Goal: Task Accomplishment & Management: Manage account settings

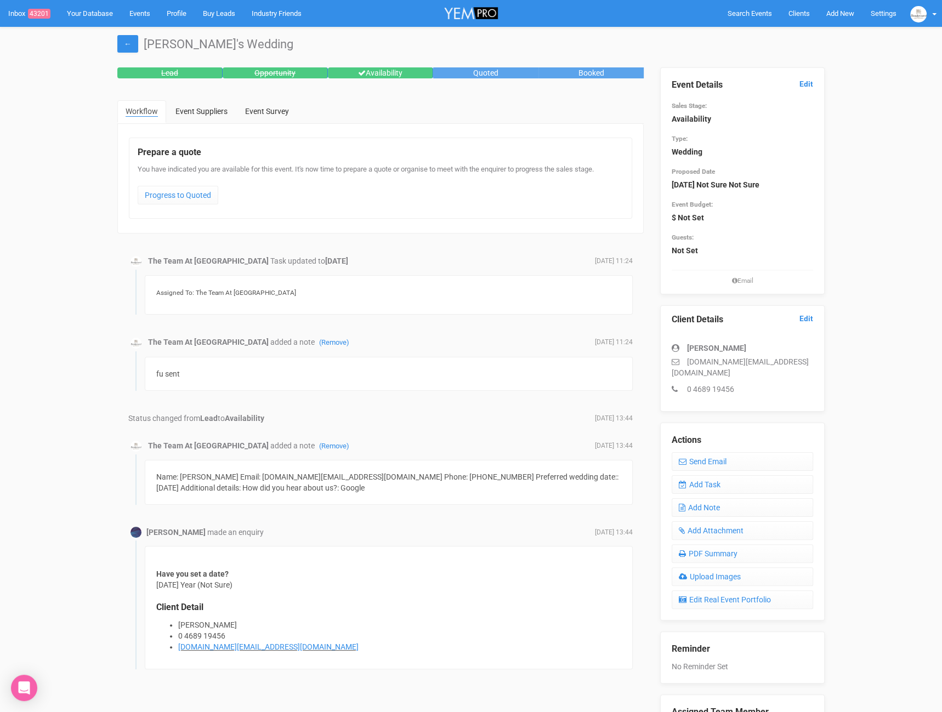
drag, startPoint x: 824, startPoint y: 356, endPoint x: 778, endPoint y: 354, distance: 46.1
click at [823, 356] on div "Event Details Edit Sales Stage: Availability Type: Wedding Proposed Date 12 Jul…" at bounding box center [742, 418] width 181 height 702
drag, startPoint x: 770, startPoint y: 361, endPoint x: 684, endPoint y: 362, distance: 86.6
click at [684, 362] on p "ash.case@gmail.com" at bounding box center [742, 367] width 141 height 22
copy p "ash.case@gmail.com"
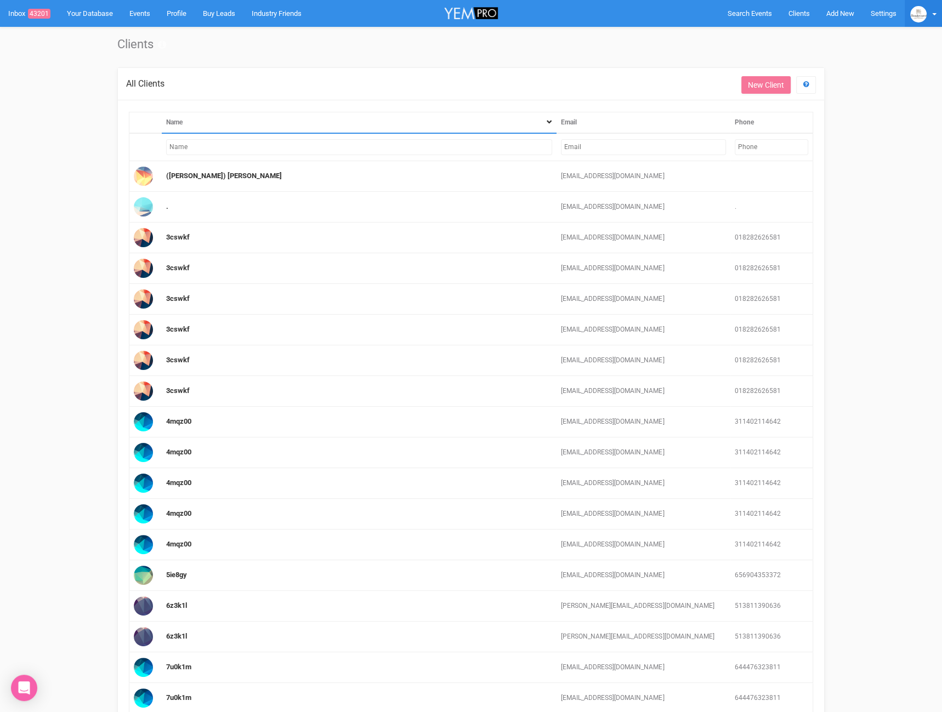
click at [917, 19] on img at bounding box center [918, 14] width 16 height 16
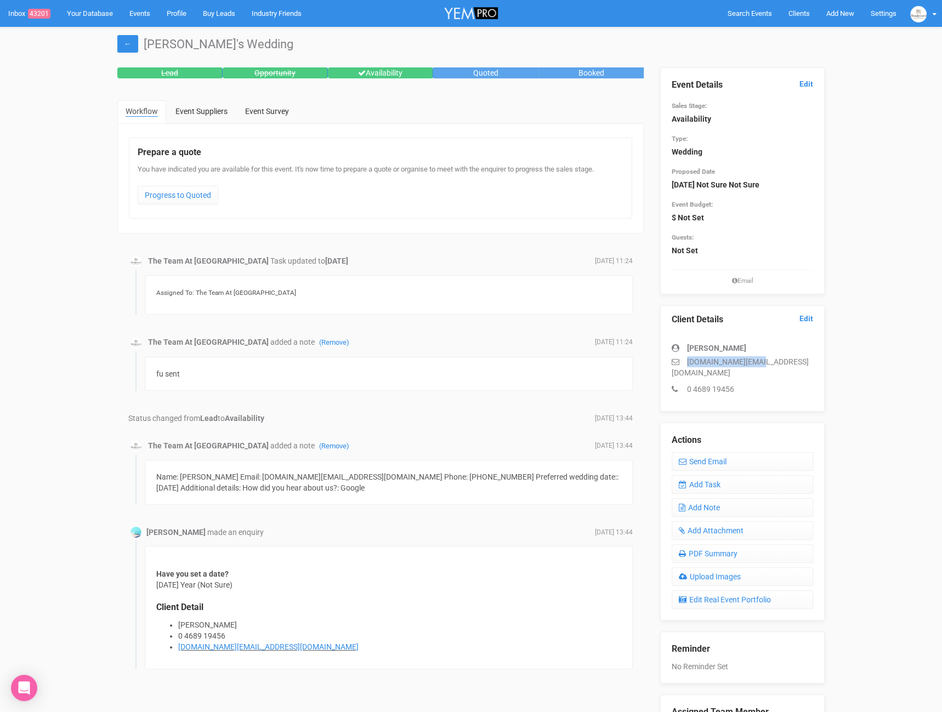
drag, startPoint x: 807, startPoint y: 355, endPoint x: 773, endPoint y: 359, distance: 34.2
click at [773, 359] on p "[DOMAIN_NAME][EMAIL_ADDRESS][DOMAIN_NAME]" at bounding box center [742, 367] width 141 height 22
copy p "[DOMAIN_NAME][EMAIL_ADDRESS][DOMAIN_NAME]"
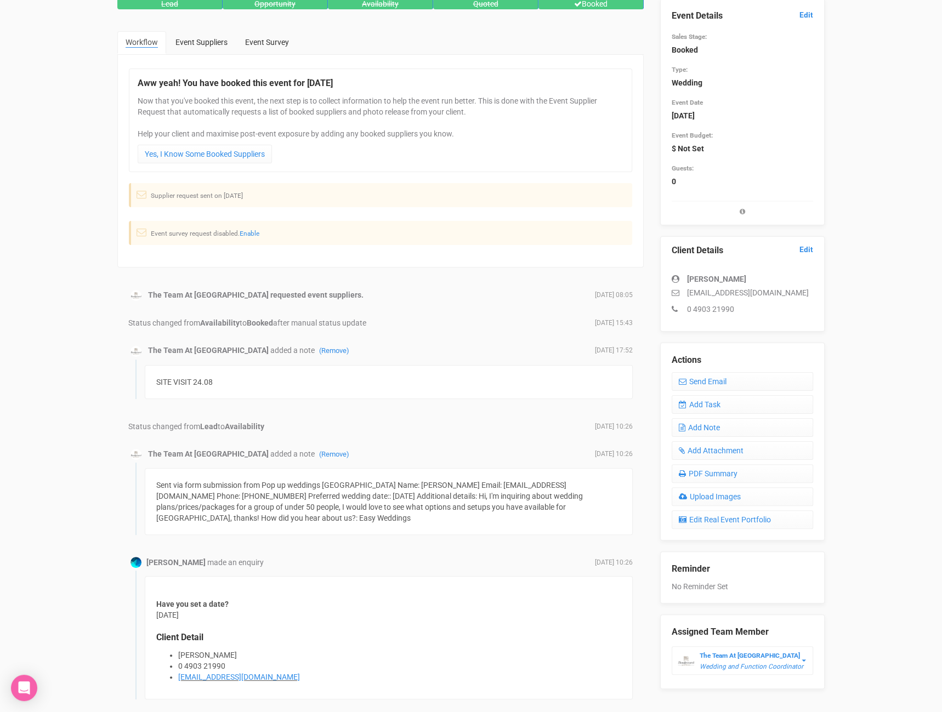
scroll to position [124, 0]
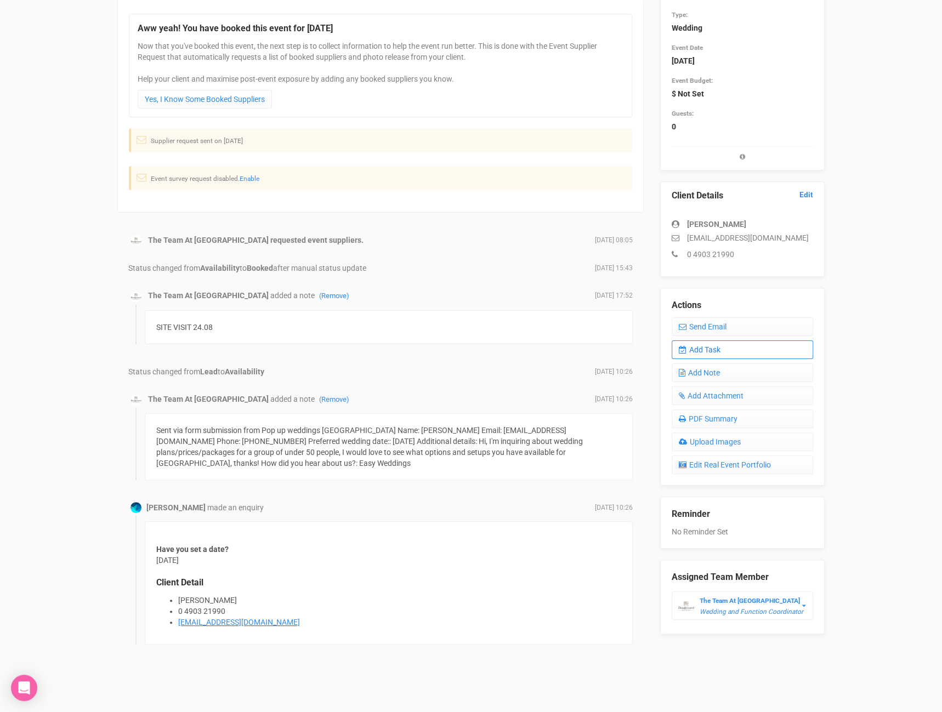
click at [731, 347] on link "Add Task" at bounding box center [742, 349] width 141 height 19
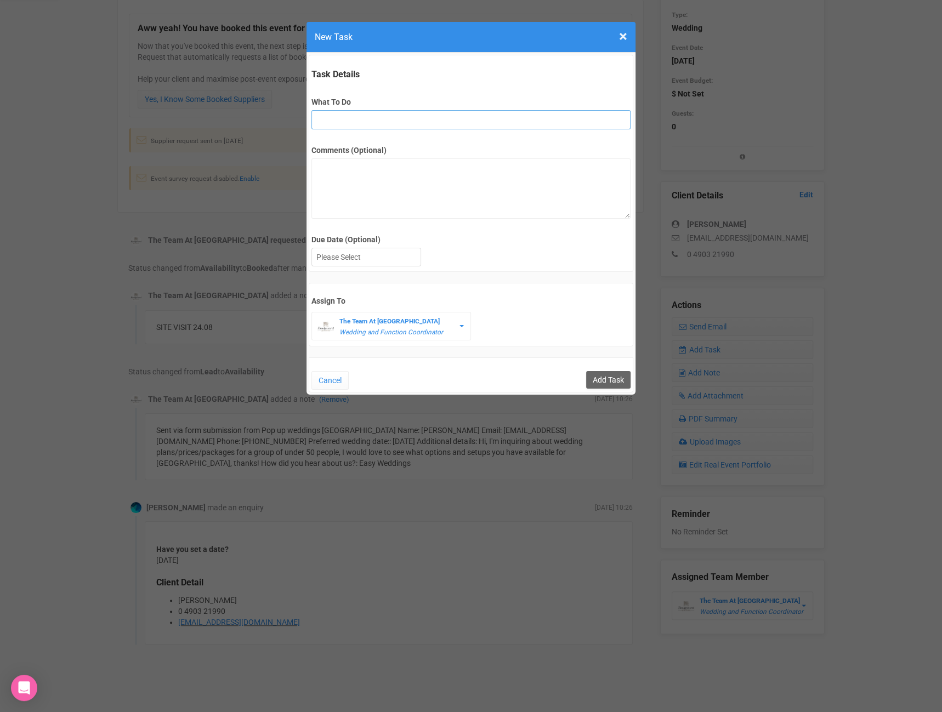
click at [380, 120] on input "What To Do" at bounding box center [470, 119] width 319 height 19
paste input "Final Details Due/Send Final Invoice"
type input "Final Details Due/Send Final Invoice"
click at [362, 254] on div at bounding box center [366, 257] width 109 height 18
click at [600, 374] on input "Add Task" at bounding box center [608, 380] width 44 height 18
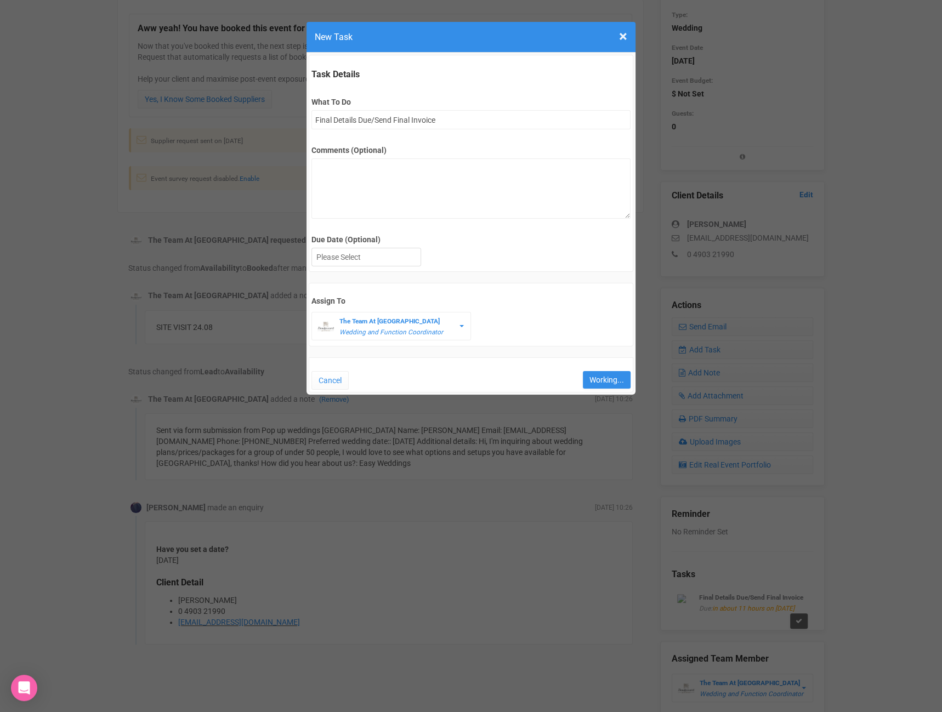
type input "Save"
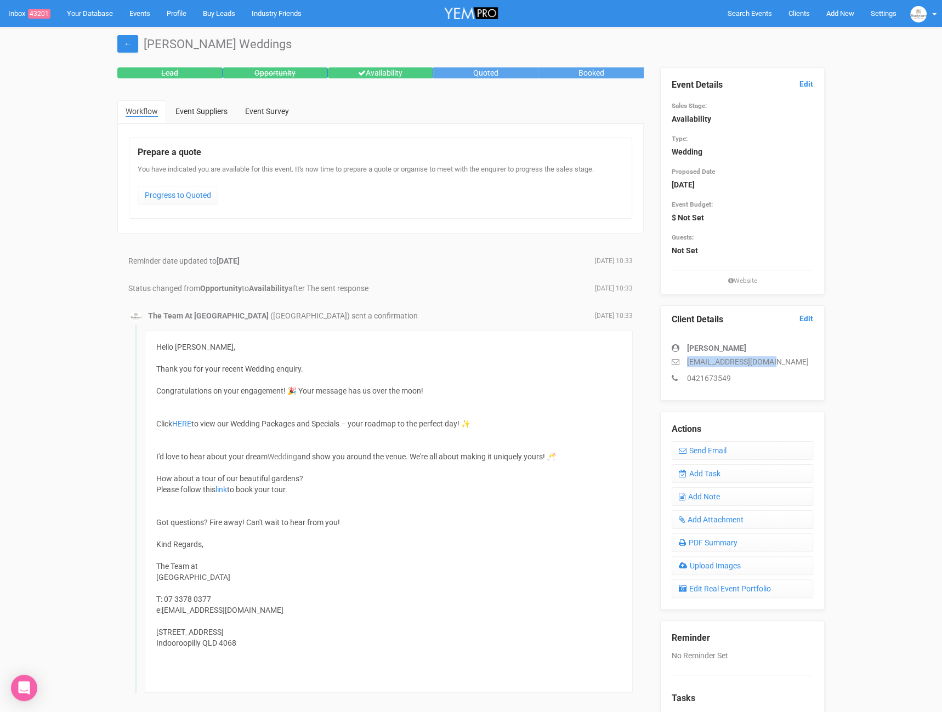
drag, startPoint x: 805, startPoint y: 361, endPoint x: 683, endPoint y: 357, distance: 122.3
click at [683, 357] on p "[EMAIL_ADDRESS][DOMAIN_NAME]" at bounding box center [742, 361] width 141 height 11
copy p "[EMAIL_ADDRESS][DOMAIN_NAME]"
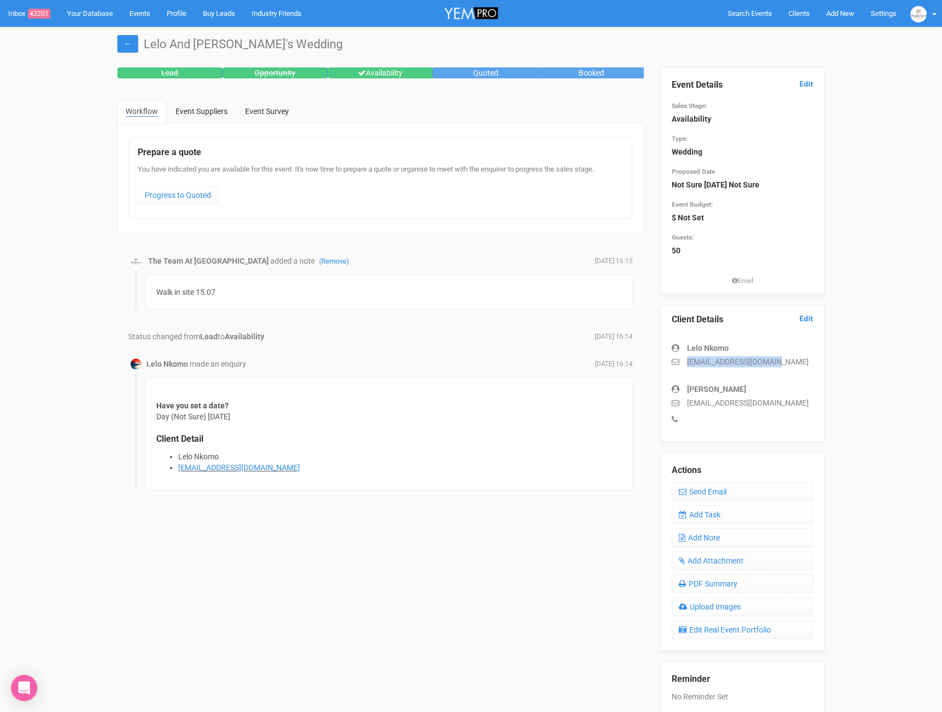
drag, startPoint x: 798, startPoint y: 363, endPoint x: 675, endPoint y: 360, distance: 123.4
click at [675, 360] on p "mpumenkomo65@gmail.com" at bounding box center [742, 361] width 141 height 11
copy p "mpumenkomo65@gmail.com"
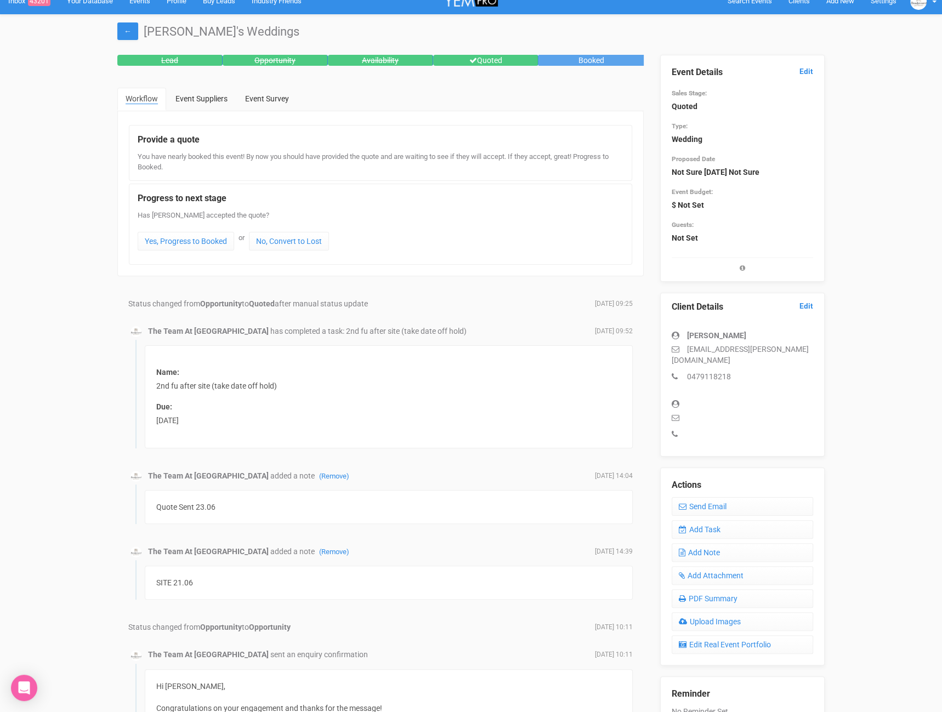
scroll to position [15, 0]
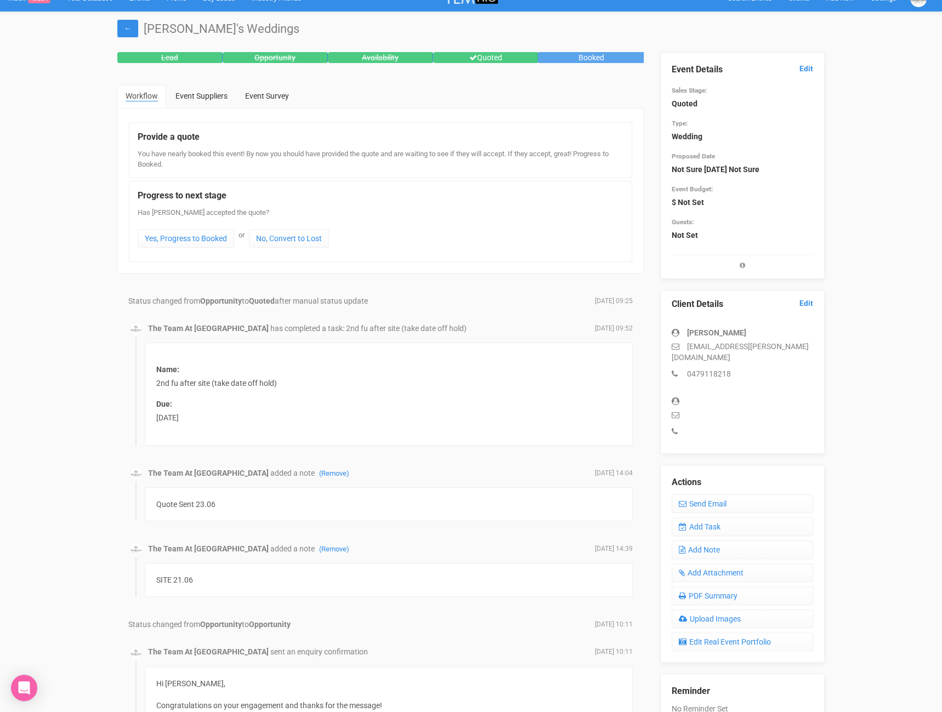
drag, startPoint x: 698, startPoint y: 332, endPoint x: 661, endPoint y: 327, distance: 38.1
click at [661, 327] on div "Client Details Edit George Gunasekara shehangeorge.astha@gmail.com 0479118218" at bounding box center [742, 372] width 164 height 164
copy div "George Gunasekara"
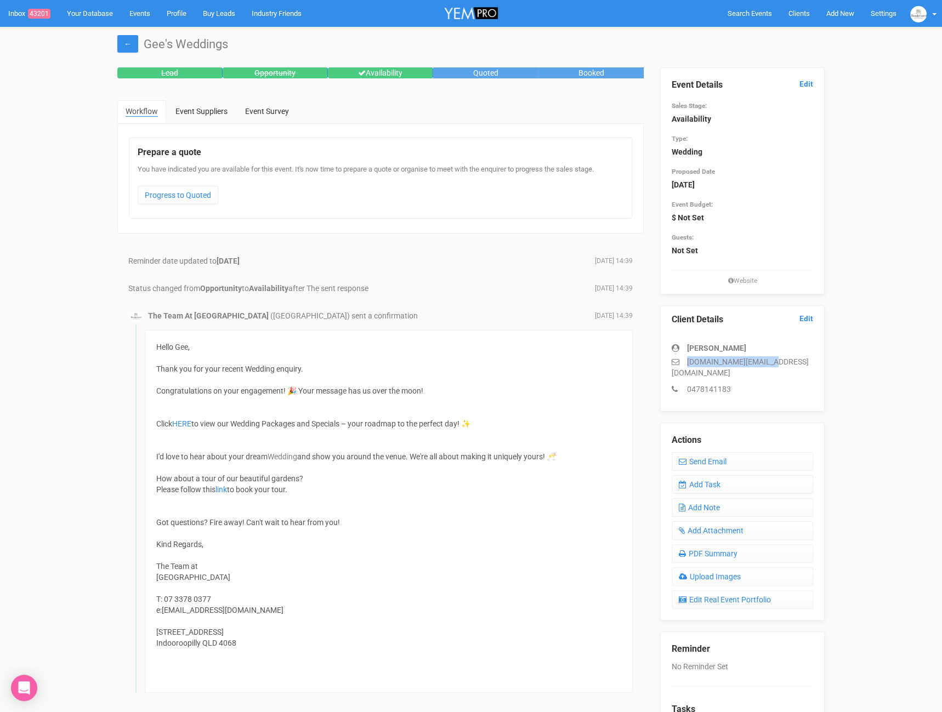
drag, startPoint x: 784, startPoint y: 360, endPoint x: 669, endPoint y: 357, distance: 115.2
click at [669, 357] on div "Client Details Edit [PERSON_NAME] [DOMAIN_NAME][EMAIL_ADDRESS][DOMAIN_NAME] 047…" at bounding box center [742, 358] width 164 height 106
copy p "[DOMAIN_NAME][EMAIL_ADDRESS][DOMAIN_NAME]"
click at [735, 475] on link "Add Task" at bounding box center [742, 484] width 141 height 19
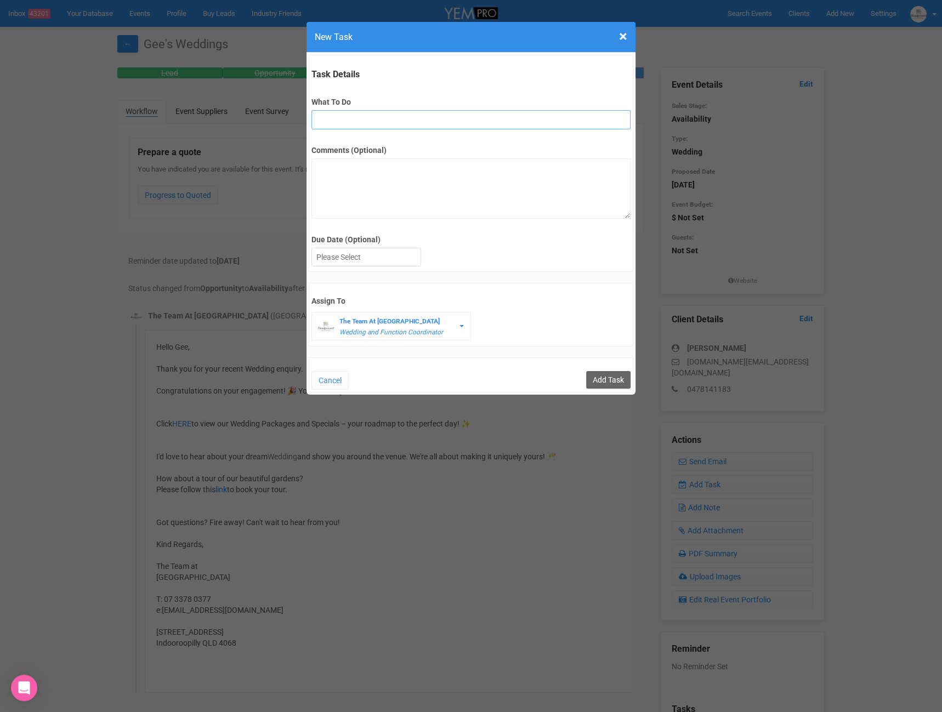
click at [373, 118] on input "What To Do" at bounding box center [470, 119] width 319 height 19
type input "3rd final fu"
click at [340, 255] on div at bounding box center [366, 257] width 109 height 18
click at [603, 374] on input "Add Task" at bounding box center [608, 380] width 44 height 18
type input "Save"
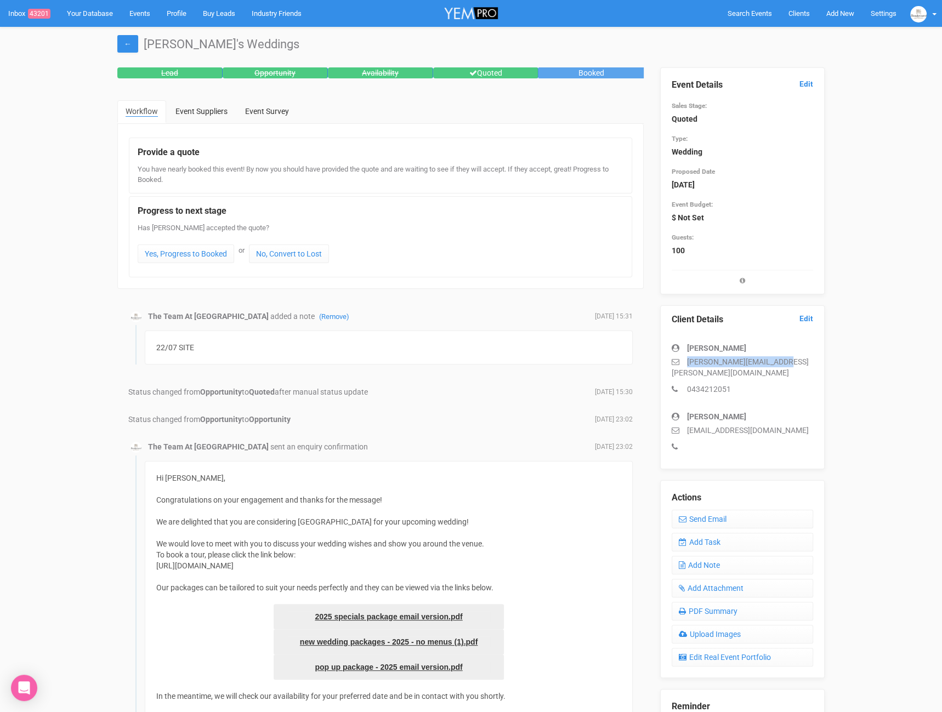
drag, startPoint x: 778, startPoint y: 364, endPoint x: 672, endPoint y: 363, distance: 106.4
click at [669, 365] on div "Client Details Edit Anoushka Kothari anoushka.nicky@gmail.com 0434212051 Jonath…" at bounding box center [742, 387] width 164 height 164
copy p "anoushka.nicky@gmail.com"
click at [707, 535] on link "Add Task" at bounding box center [742, 542] width 141 height 19
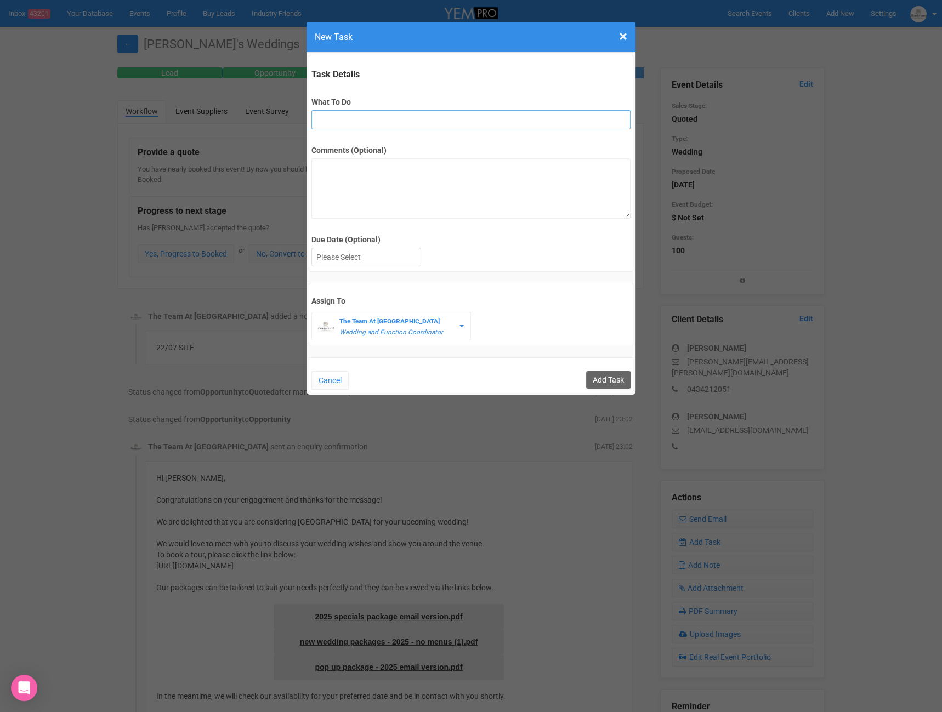
click at [347, 117] on input "What To Do" at bounding box center [470, 119] width 319 height 19
click at [315, 120] on input "FU" at bounding box center [470, 119] width 319 height 19
click at [374, 121] on input "2nd FU" at bounding box center [470, 119] width 319 height 19
type input "2nd FU after site"
drag, startPoint x: 345, startPoint y: 171, endPoint x: 349, endPoint y: 194, distance: 23.3
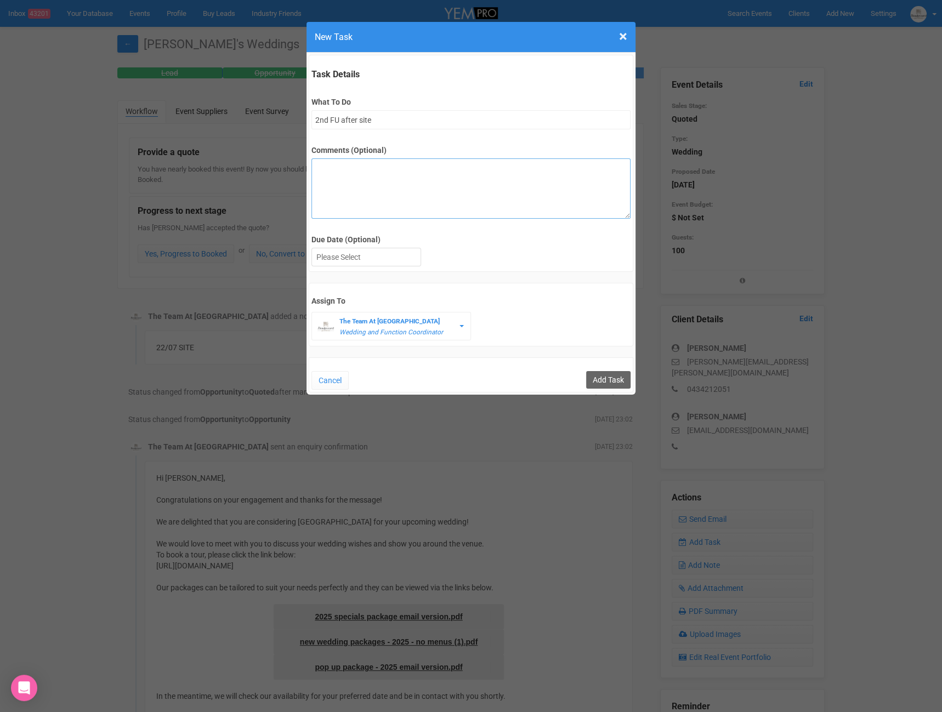
click at [345, 172] on textarea "Comments (Optional)" at bounding box center [470, 188] width 319 height 60
click at [359, 255] on div at bounding box center [366, 257] width 109 height 18
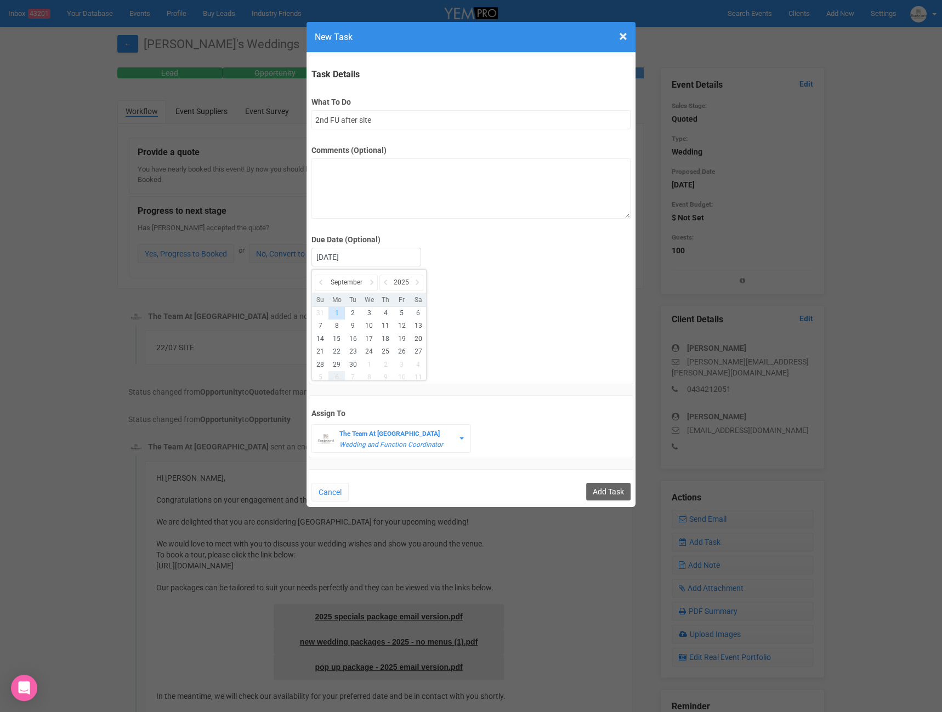
drag, startPoint x: 336, startPoint y: 374, endPoint x: 401, endPoint y: 371, distance: 64.8
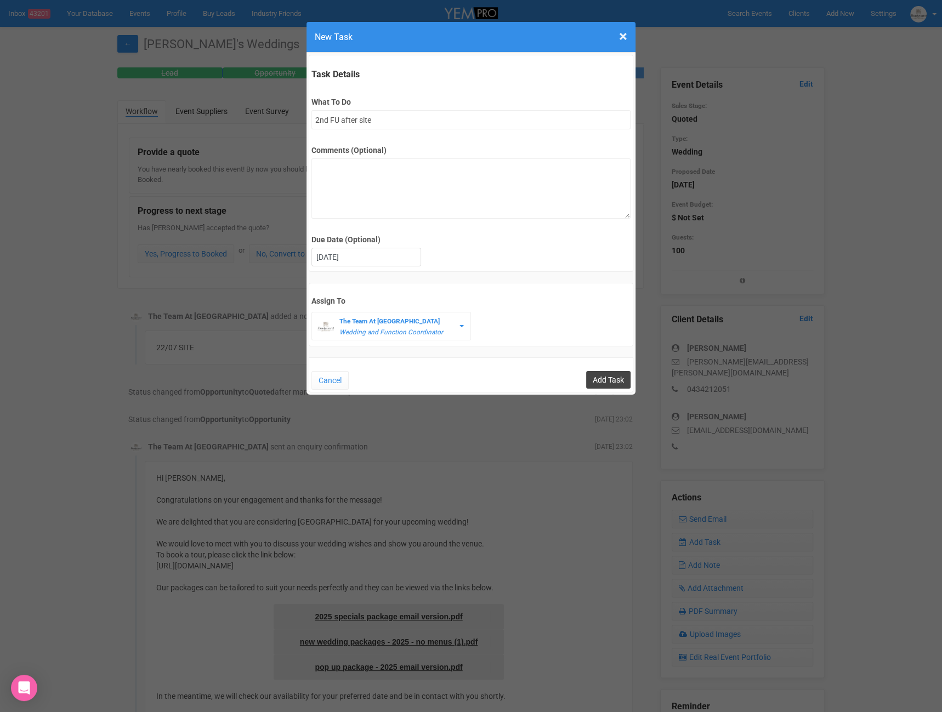
click at [617, 378] on input "Add Task" at bounding box center [608, 380] width 44 height 18
type input "Save"
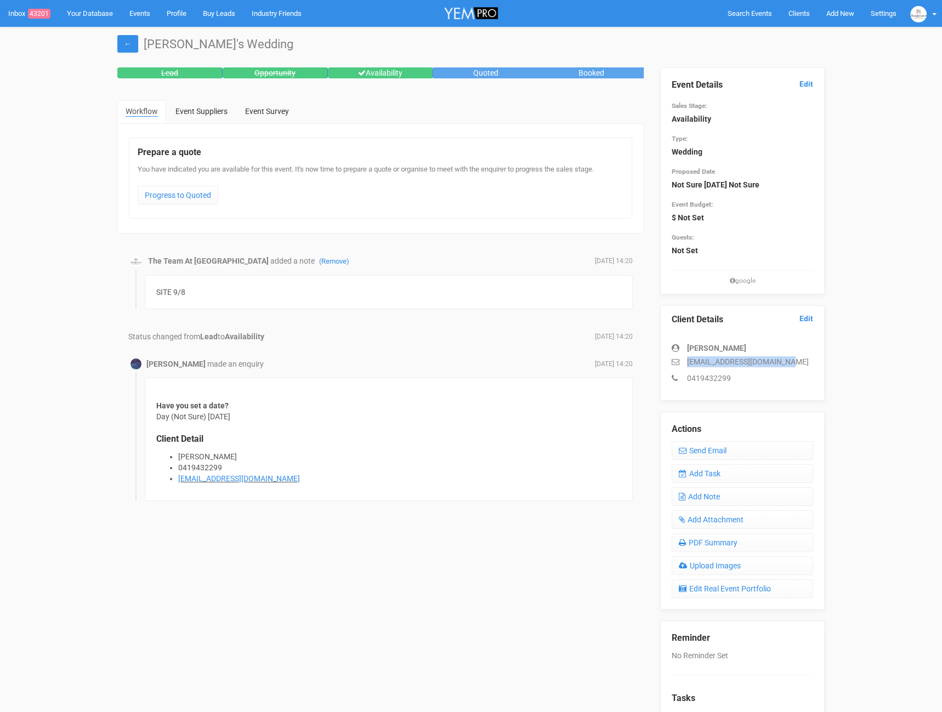
drag, startPoint x: 783, startPoint y: 362, endPoint x: 678, endPoint y: 364, distance: 105.3
click at [678, 364] on p "[EMAIL_ADDRESS][DOMAIN_NAME]" at bounding box center [742, 361] width 141 height 11
copy p "[EMAIL_ADDRESS][DOMAIN_NAME]"
drag, startPoint x: 777, startPoint y: 363, endPoint x: 663, endPoint y: 362, distance: 114.0
click at [663, 362] on div "Client Details Edit [PERSON_NAME] [EMAIL_ADDRESS][DOMAIN_NAME] 0419432299" at bounding box center [742, 352] width 164 height 95
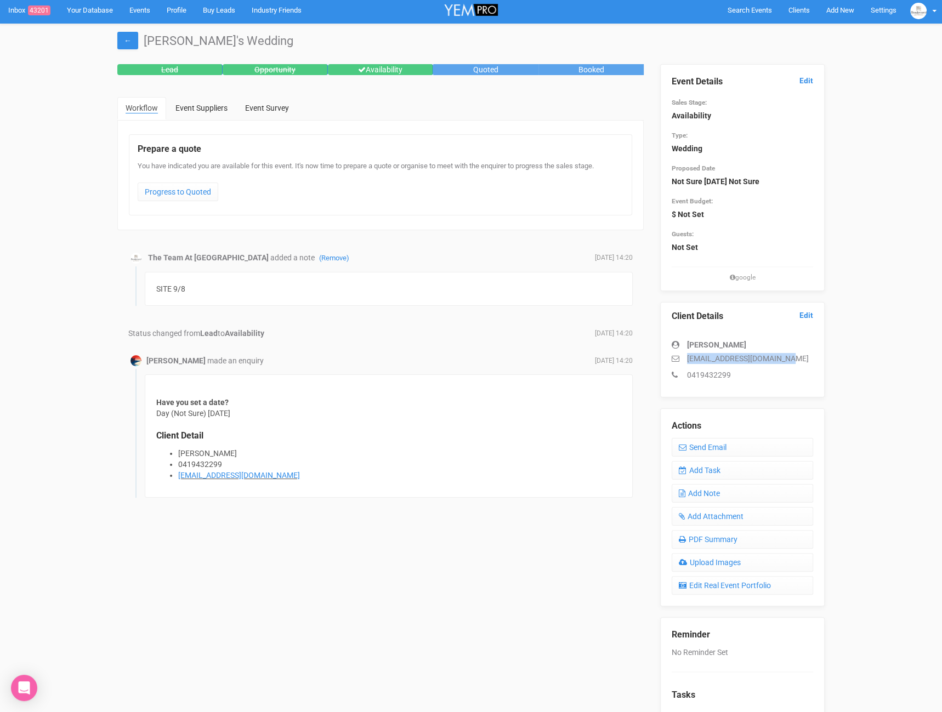
scroll to position [4, 0]
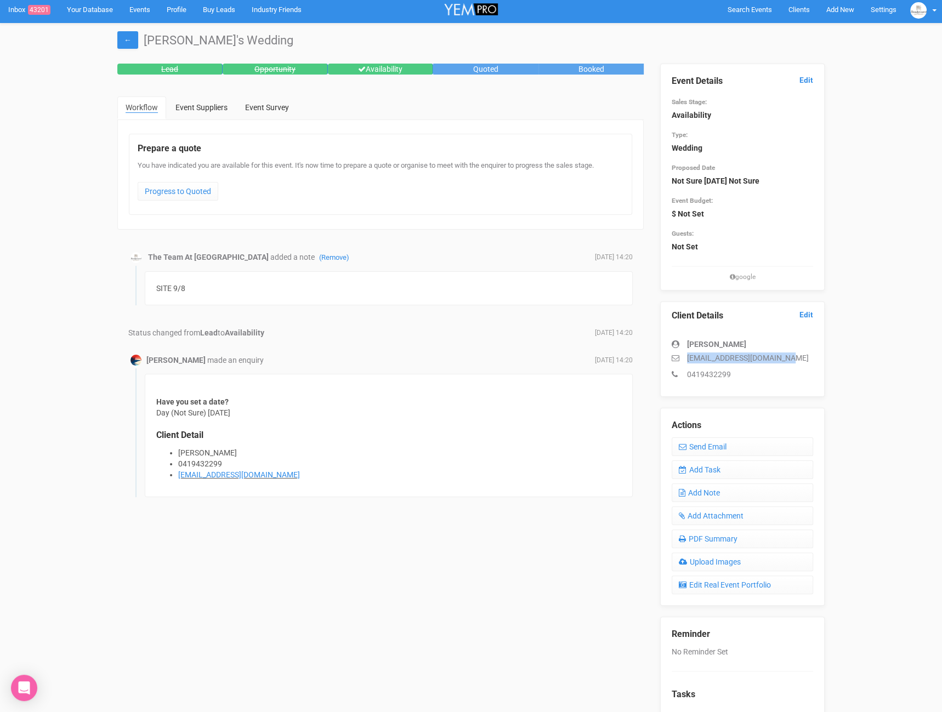
copy p "[EMAIL_ADDRESS][DOMAIN_NAME]"
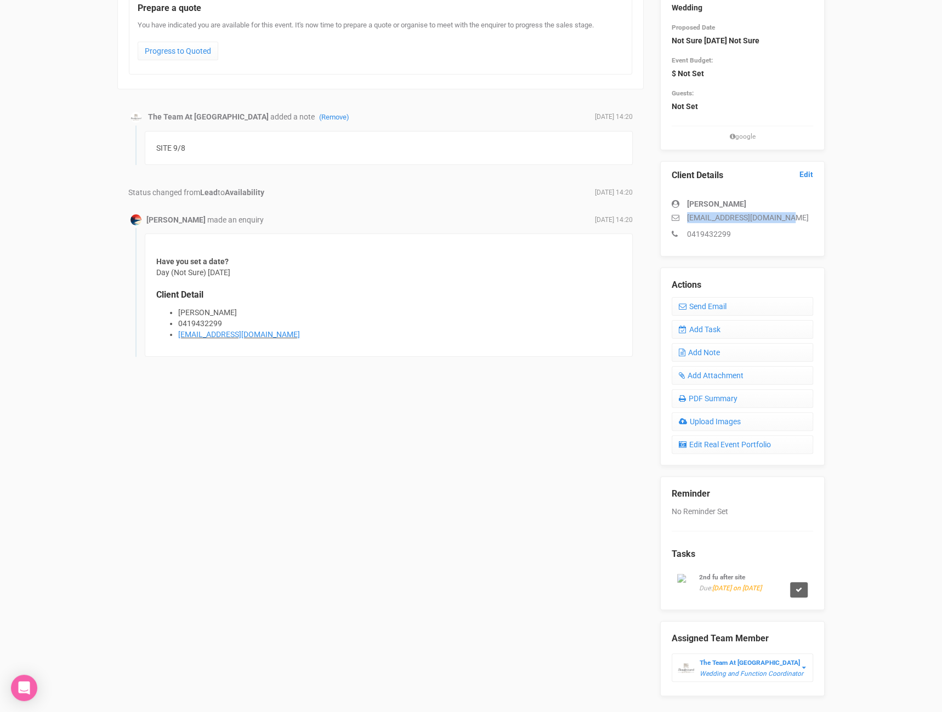
scroll to position [172, 0]
